Goal: Navigation & Orientation: Find specific page/section

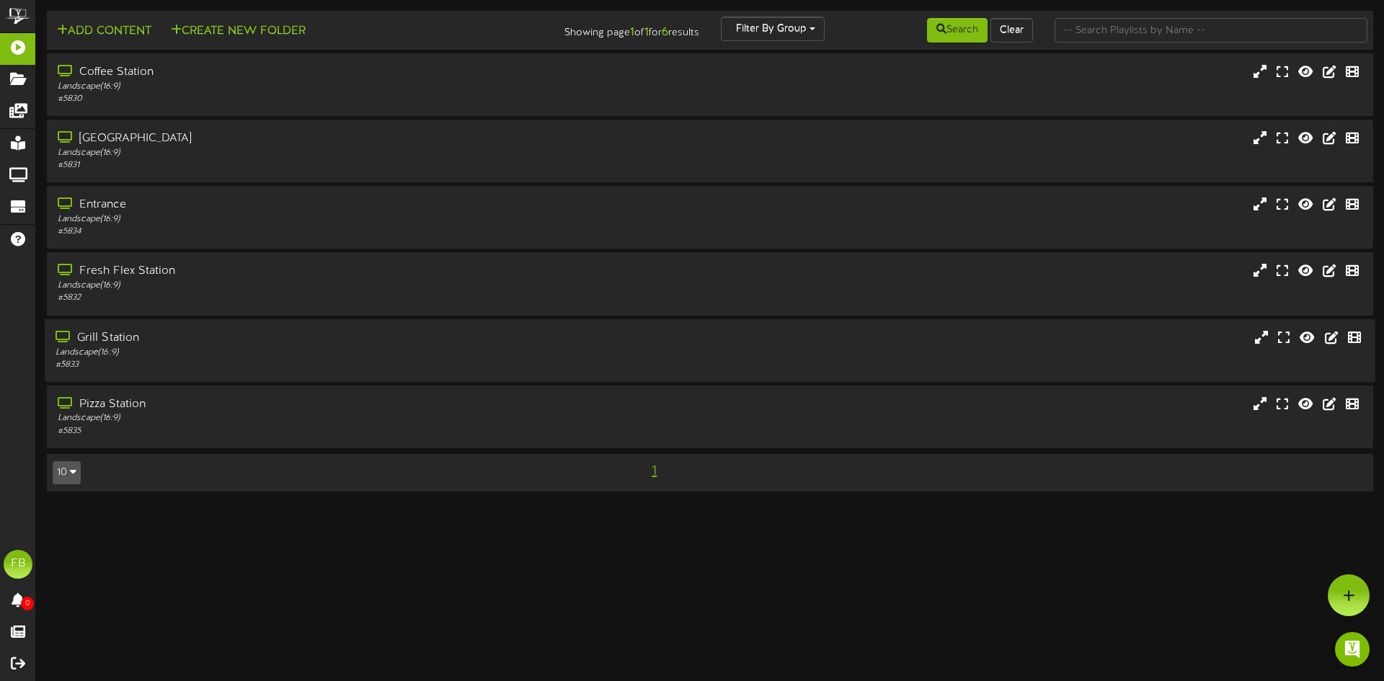
click at [124, 338] on div "Grill Station" at bounding box center [322, 338] width 533 height 17
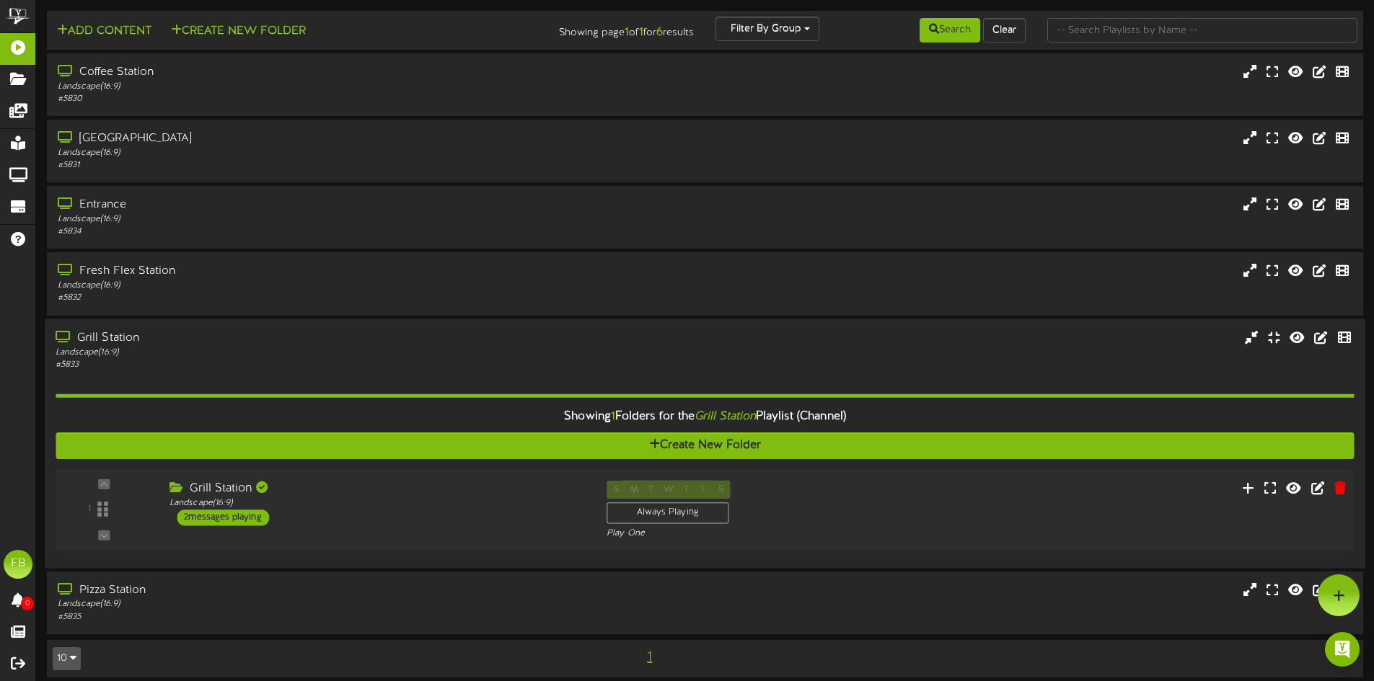
click at [228, 525] on div "2 messages playing" at bounding box center [223, 518] width 92 height 16
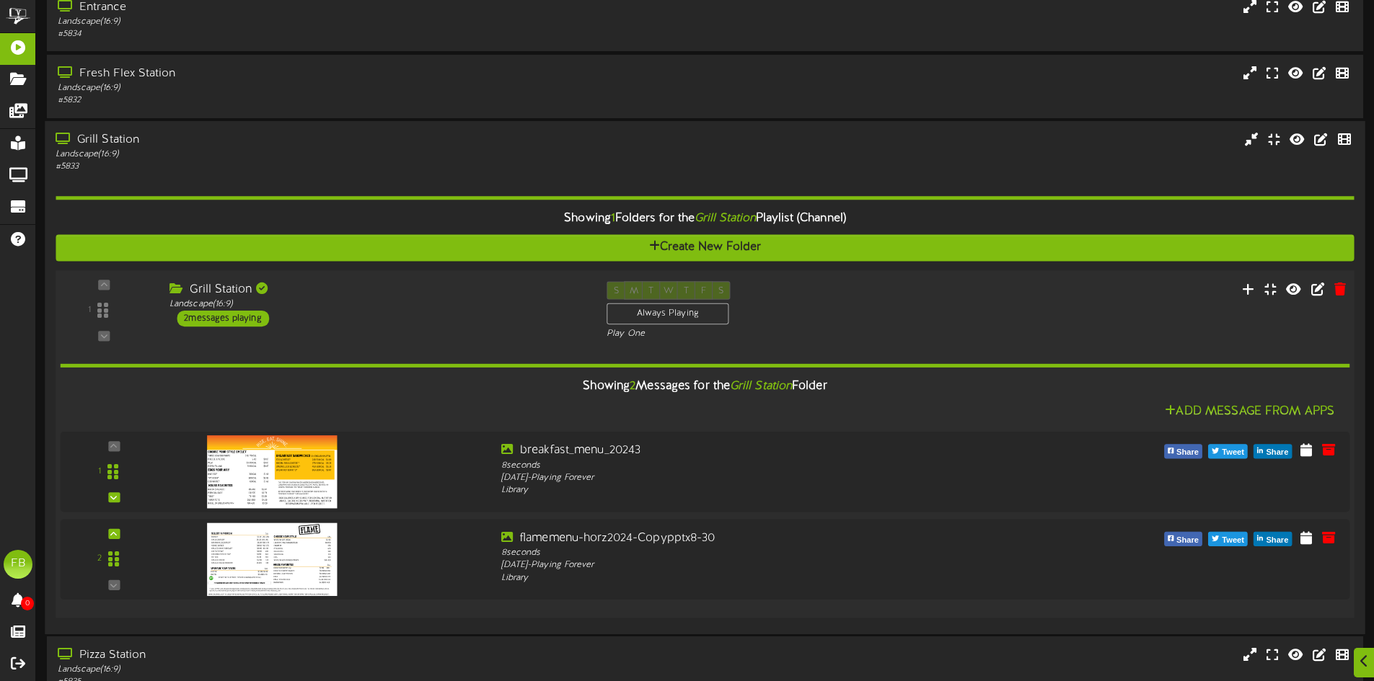
scroll to position [273, 0]
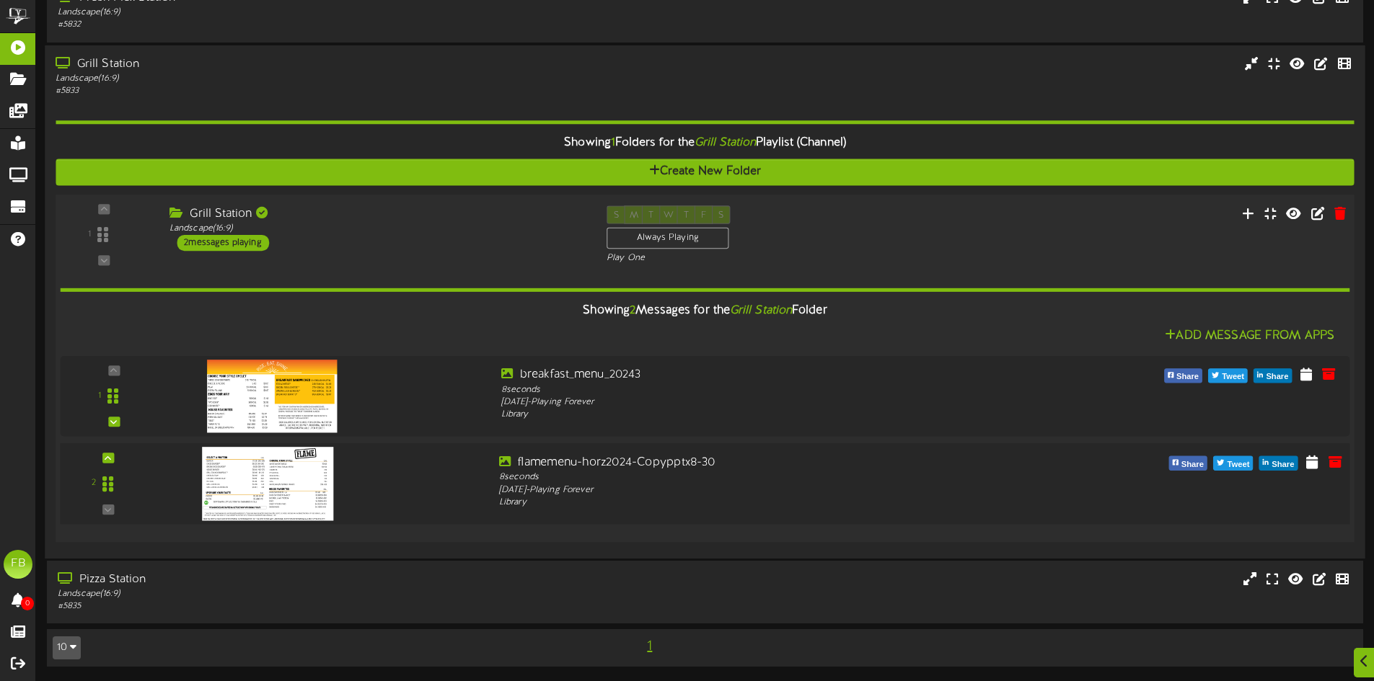
click at [277, 473] on img at bounding box center [267, 483] width 131 height 74
